Goal: Information Seeking & Learning: Check status

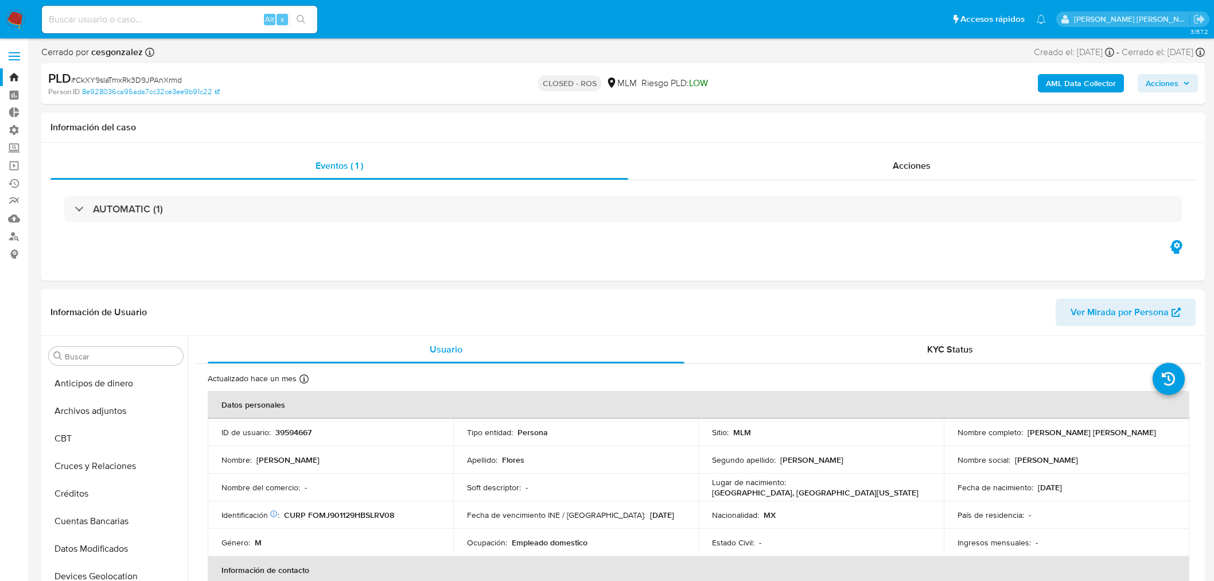
select select "10"
click at [204, 16] on input at bounding box center [179, 19] width 275 height 15
paste input "39594667"
type input "39594667"
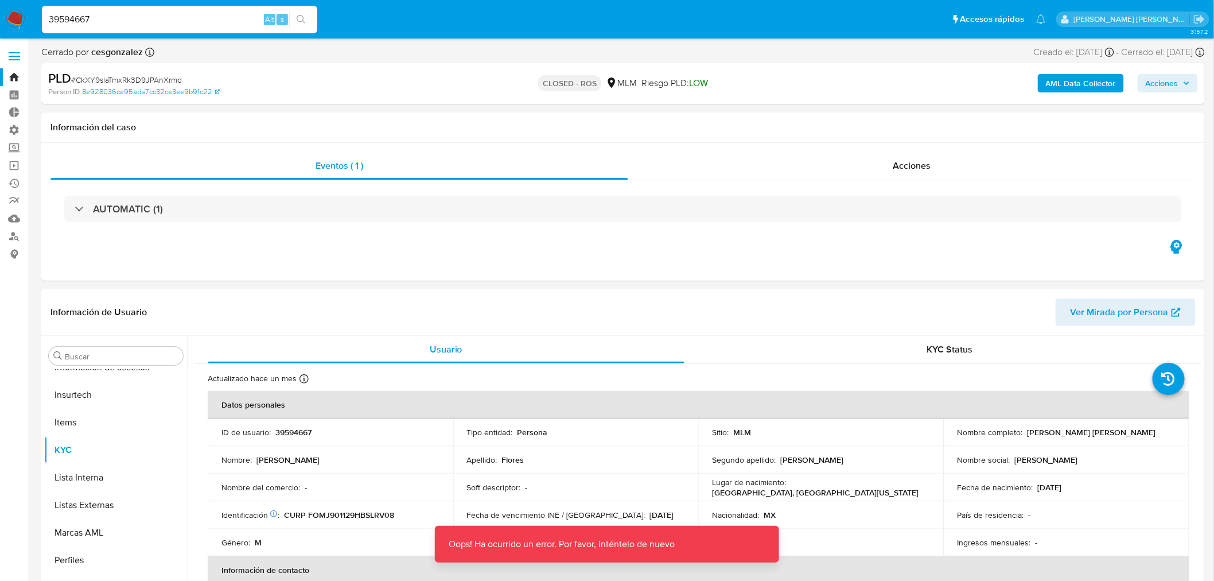
click at [199, 20] on input "39594667" at bounding box center [179, 19] width 275 height 15
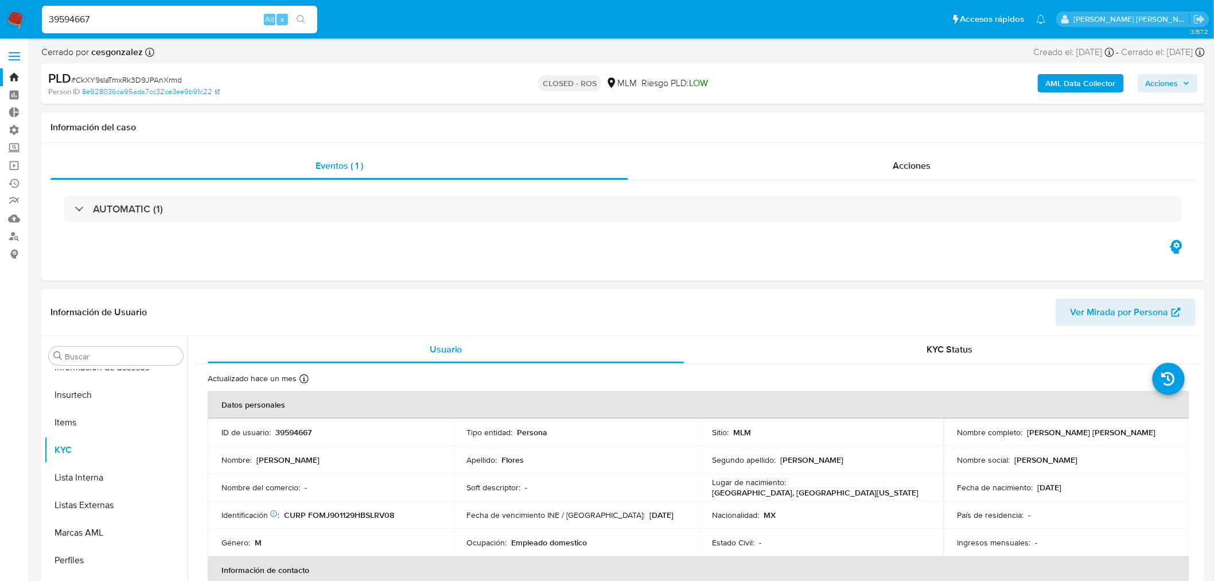
click at [215, 18] on input "39594667" at bounding box center [179, 19] width 275 height 15
click at [16, 55] on label at bounding box center [14, 56] width 29 height 24
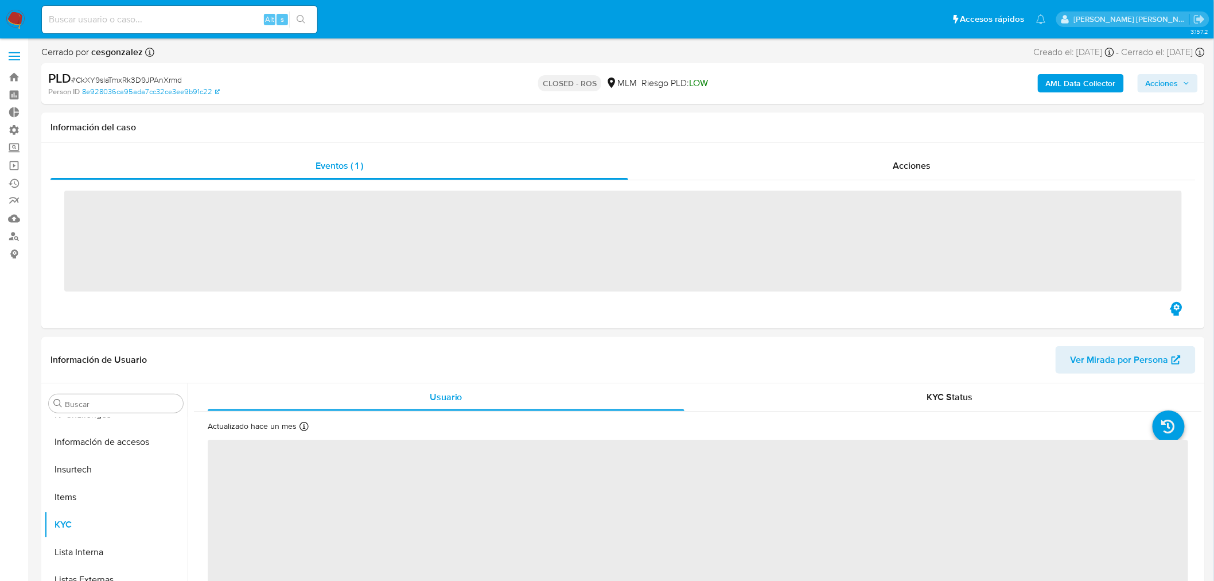
scroll to position [484, 0]
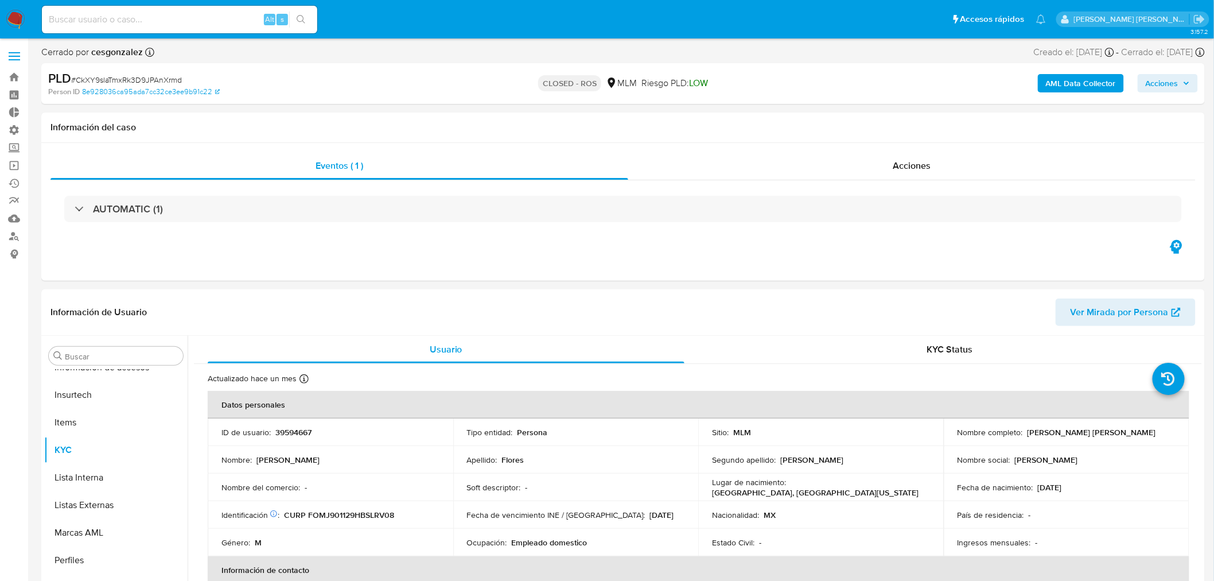
select select "10"
click at [204, 28] on div "Alt s" at bounding box center [179, 20] width 275 height 28
click at [193, 20] on input at bounding box center [179, 19] width 275 height 15
paste input "39594667"
type input "39594667"
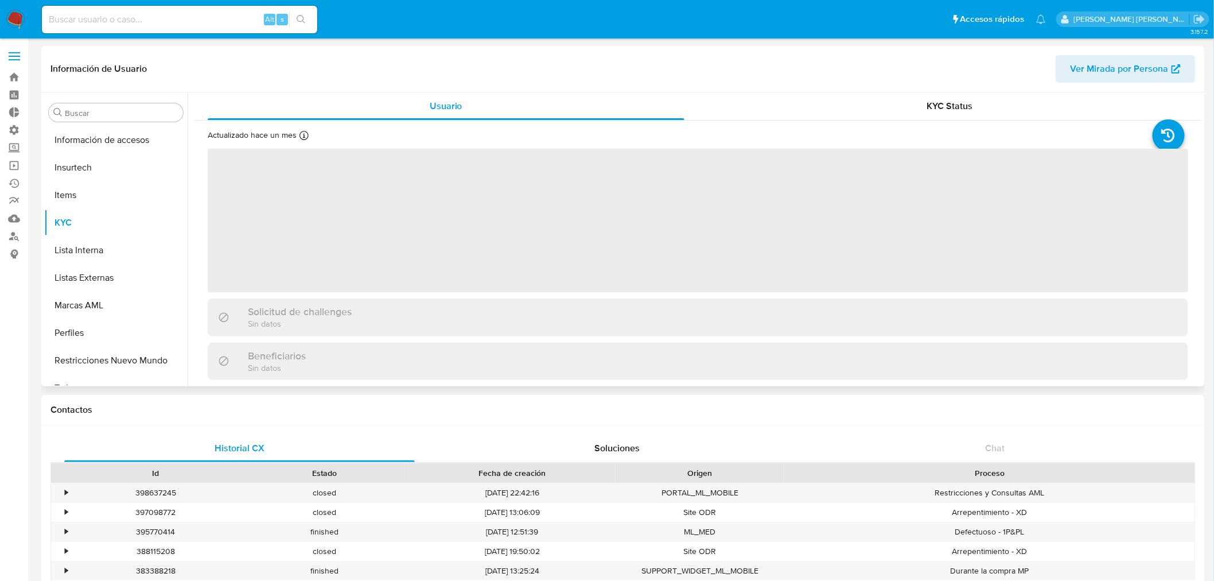
scroll to position [484, 0]
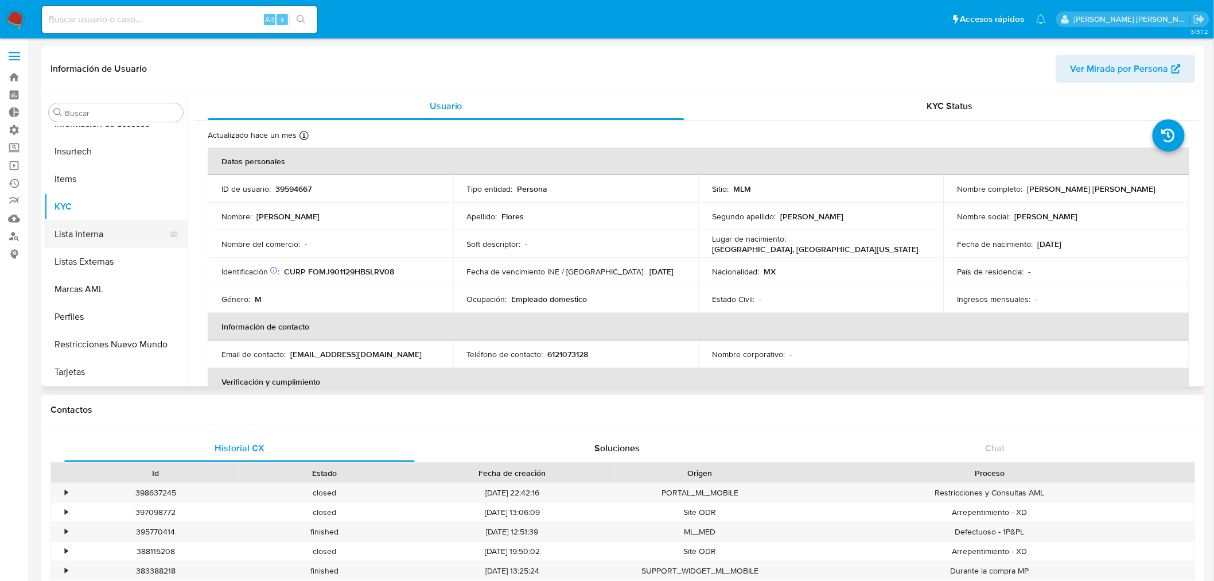
select select "10"
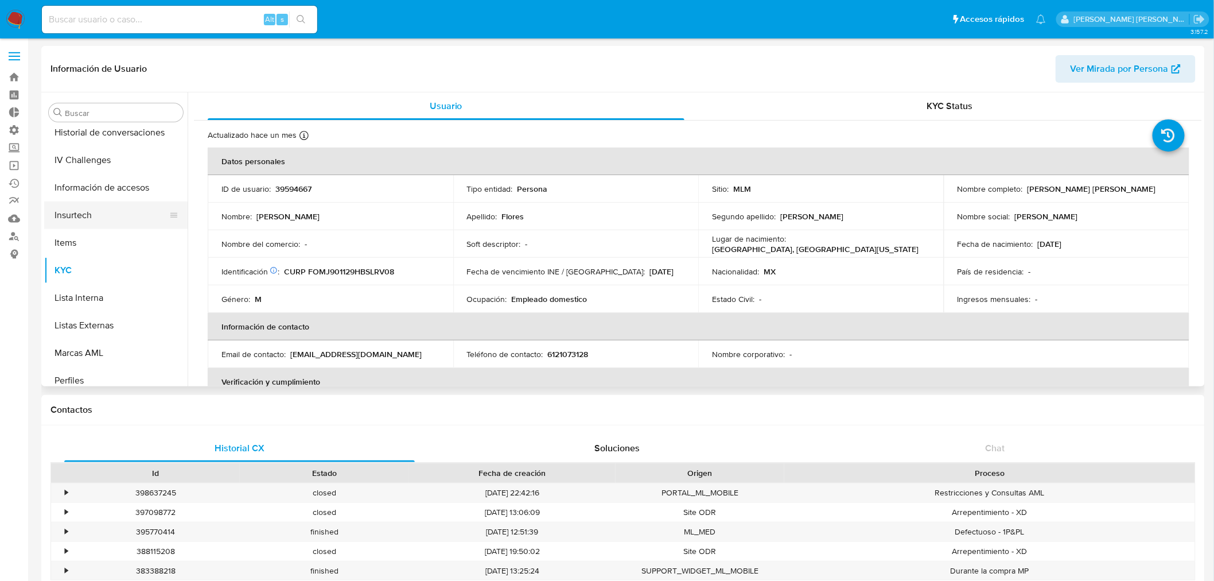
scroll to position [357, 0]
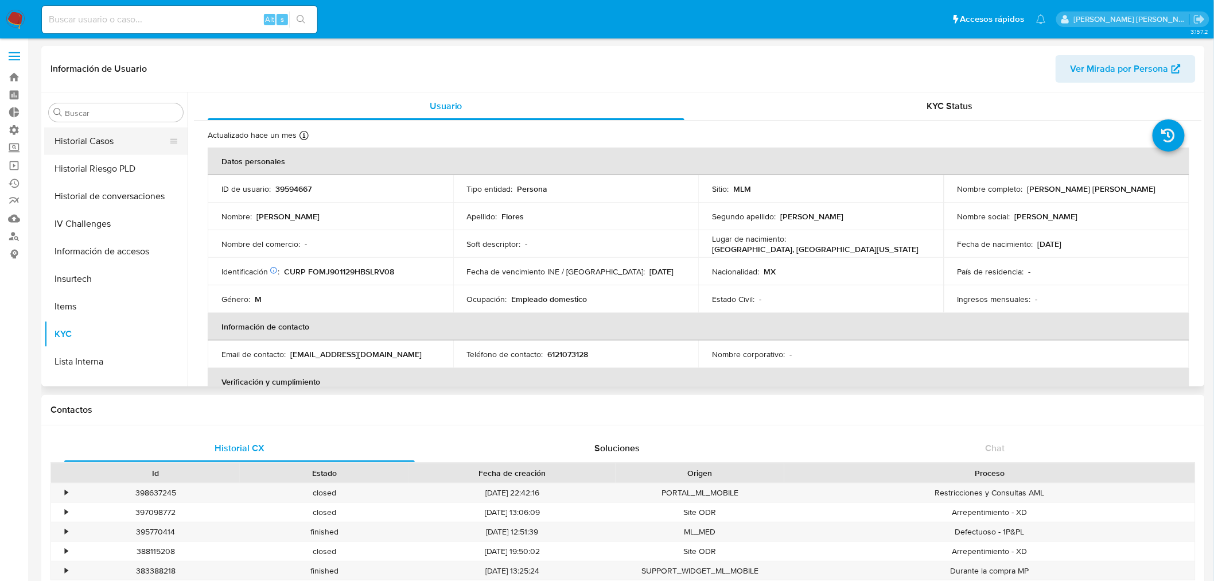
click at [107, 135] on button "Historial Casos" at bounding box center [111, 141] width 134 height 28
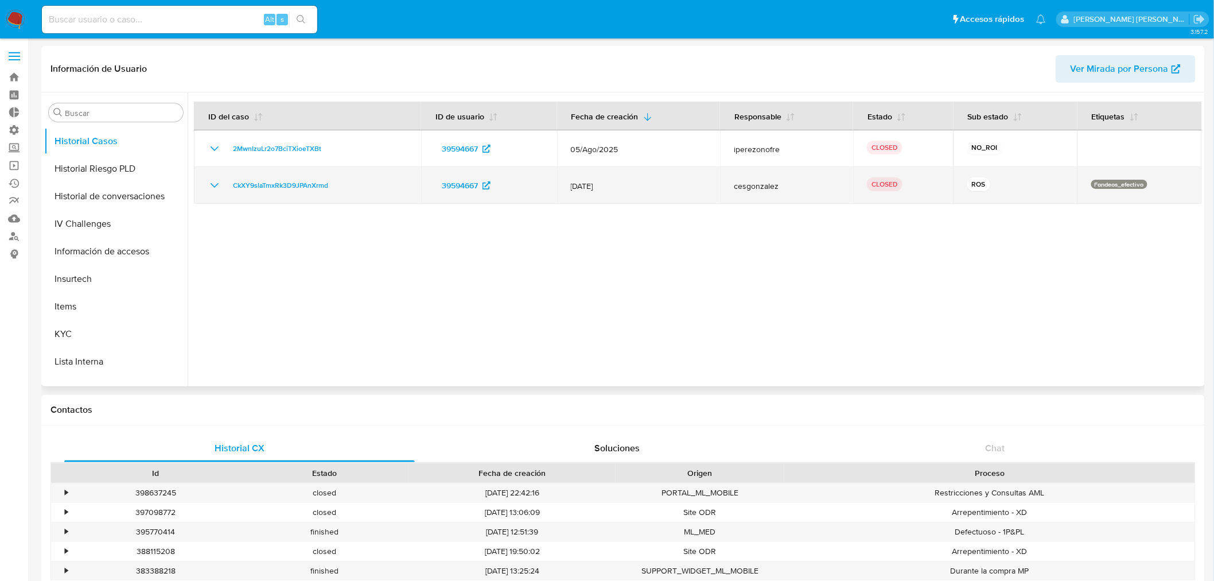
click at [215, 186] on icon "Mostrar/Ocultar" at bounding box center [215, 185] width 8 height 5
